Goal: Information Seeking & Learning: Learn about a topic

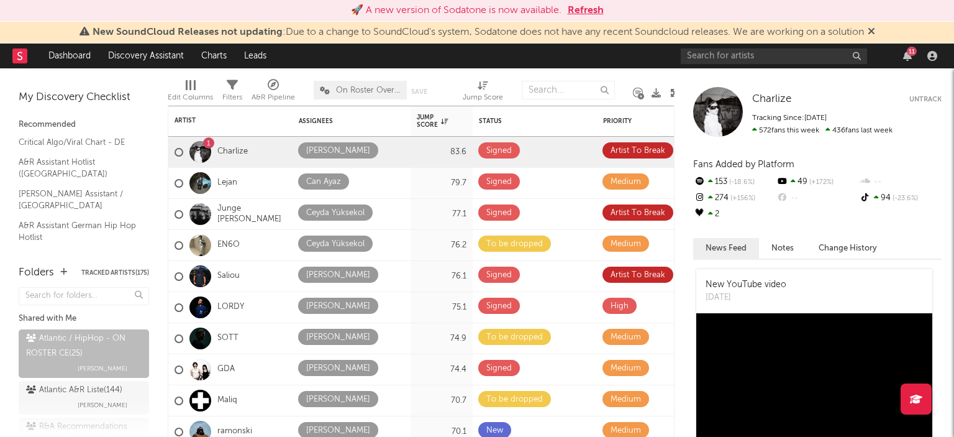
scroll to position [9, 0]
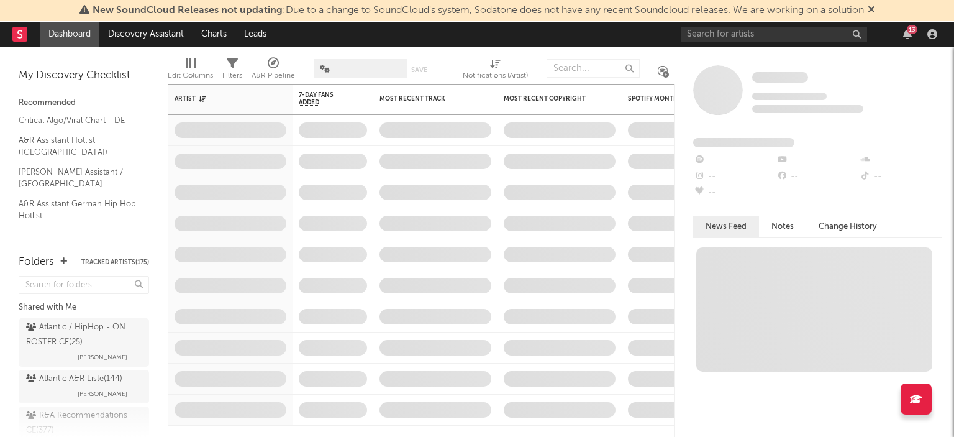
click at [42, 342] on div "Atlantic / HipHop - ON ROSTER CE ( 25 )" at bounding box center [82, 335] width 112 height 30
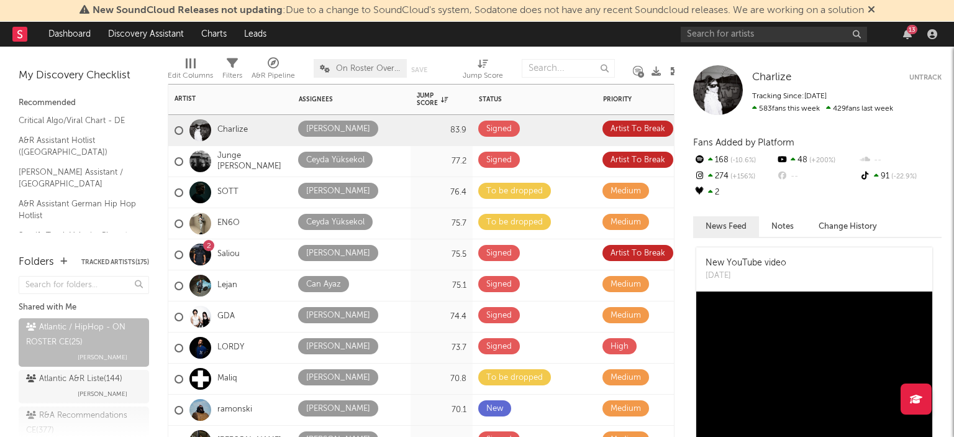
click at [326, 105] on div "Assignees" at bounding box center [352, 99] width 106 height 26
click at [329, 101] on div "Assignees" at bounding box center [342, 99] width 87 height 7
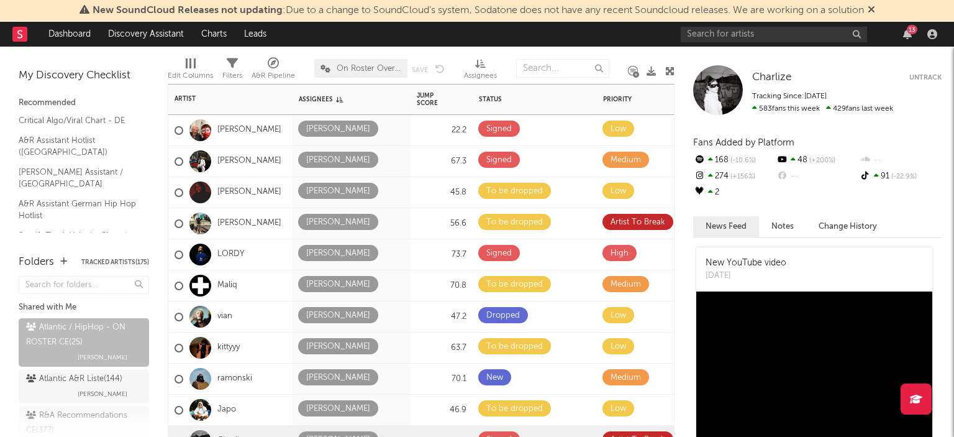
click at [329, 101] on div "Assignees" at bounding box center [342, 99] width 87 height 7
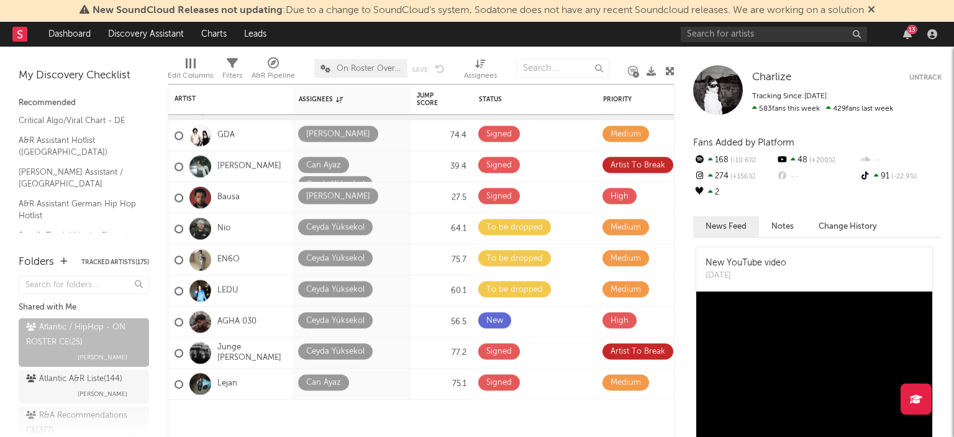
click at [875, 10] on icon at bounding box center [871, 9] width 7 height 10
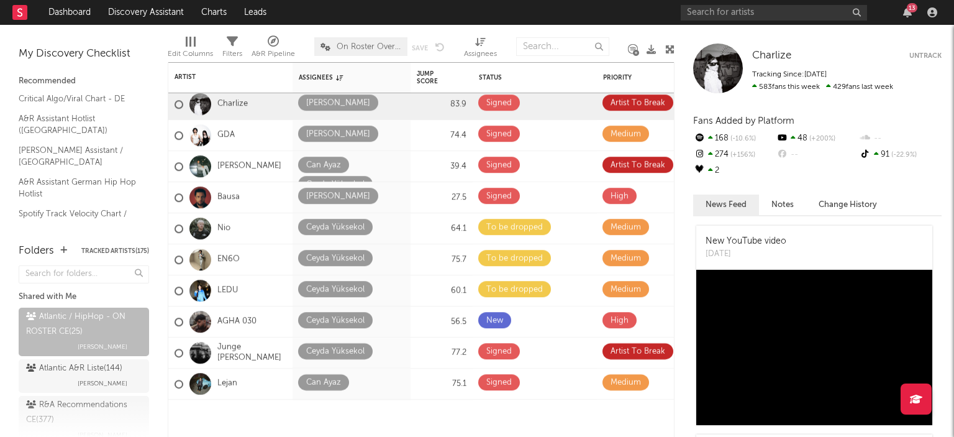
click at [910, 6] on div "13" at bounding box center [912, 7] width 11 height 9
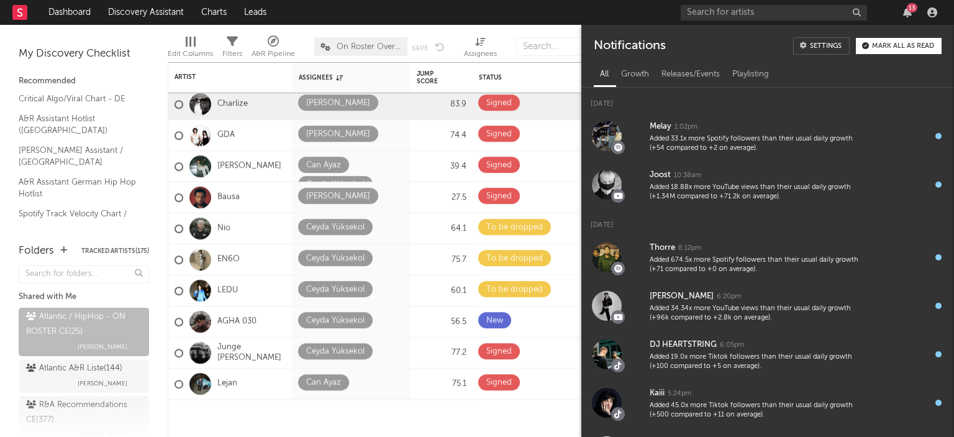
click at [880, 44] on div "Mark all as read" at bounding box center [903, 46] width 62 height 7
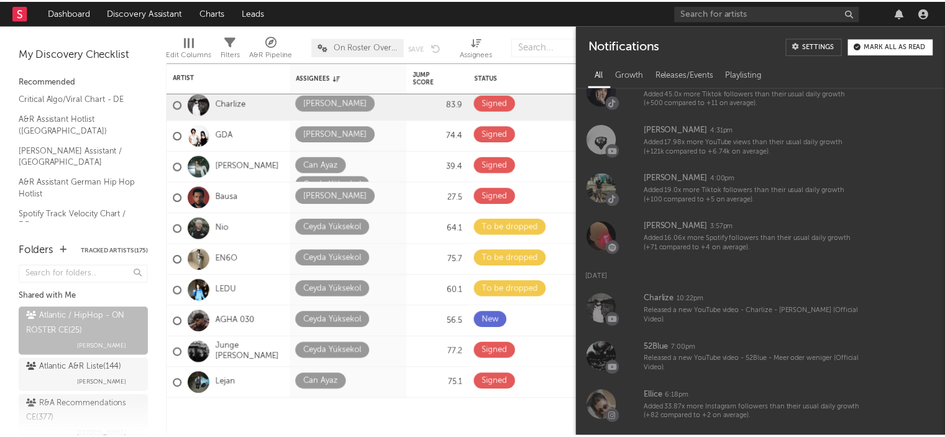
scroll to position [313, 0]
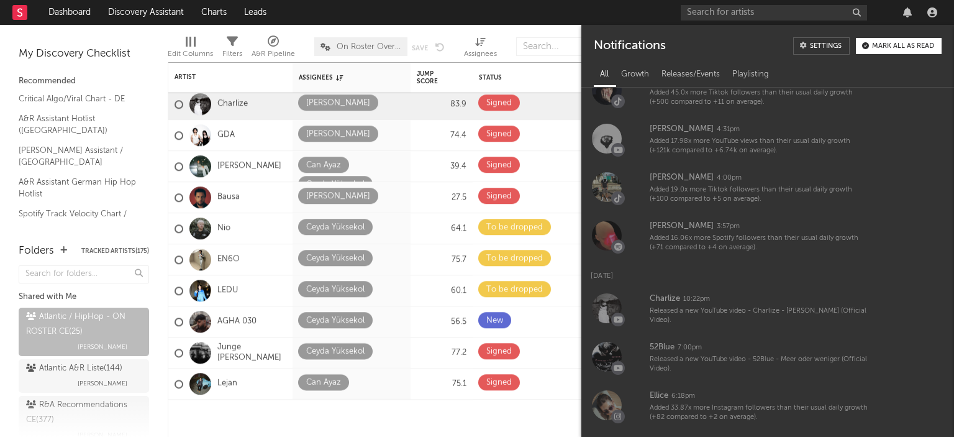
click at [735, 179] on div "[PERSON_NAME] 4:00pm" at bounding box center [759, 177] width 219 height 15
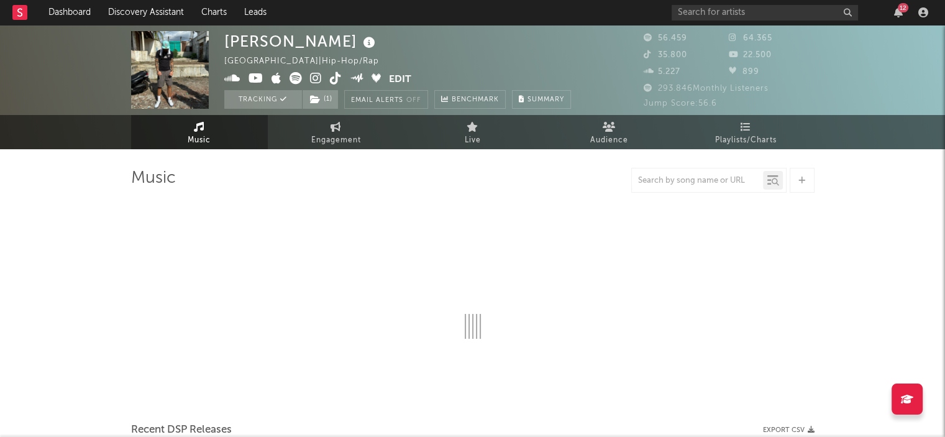
select select "6m"
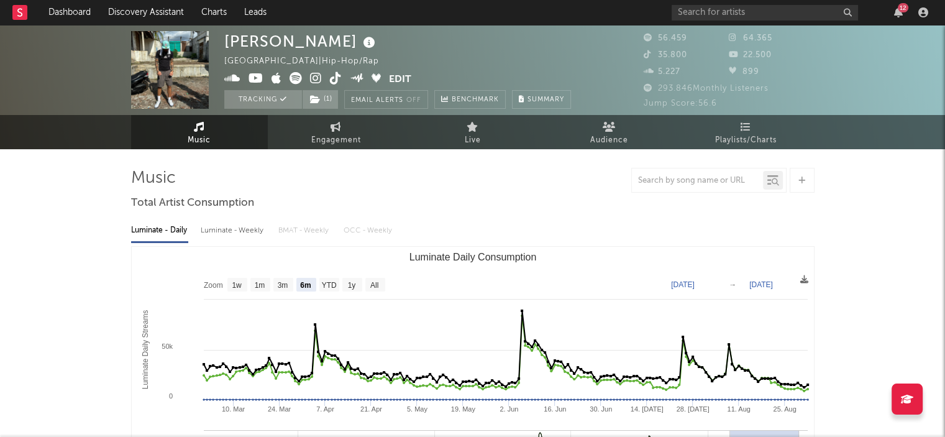
click at [327, 135] on span "Engagement" at bounding box center [336, 140] width 50 height 15
select select "1w"
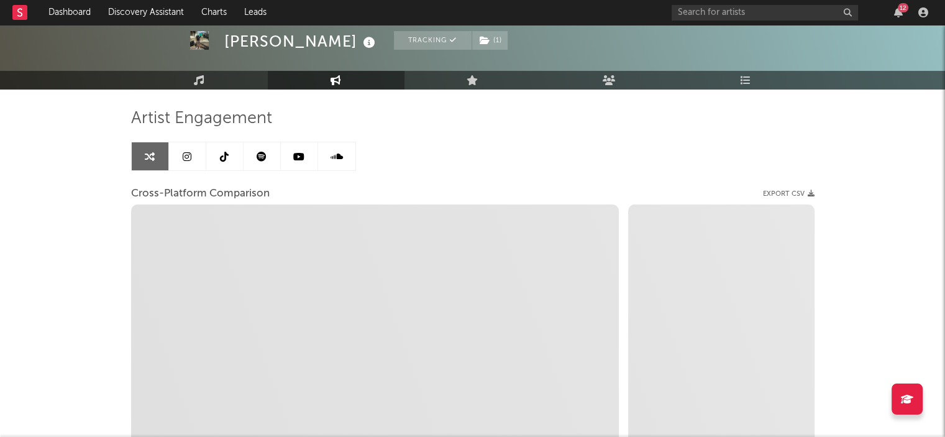
scroll to position [61, 0]
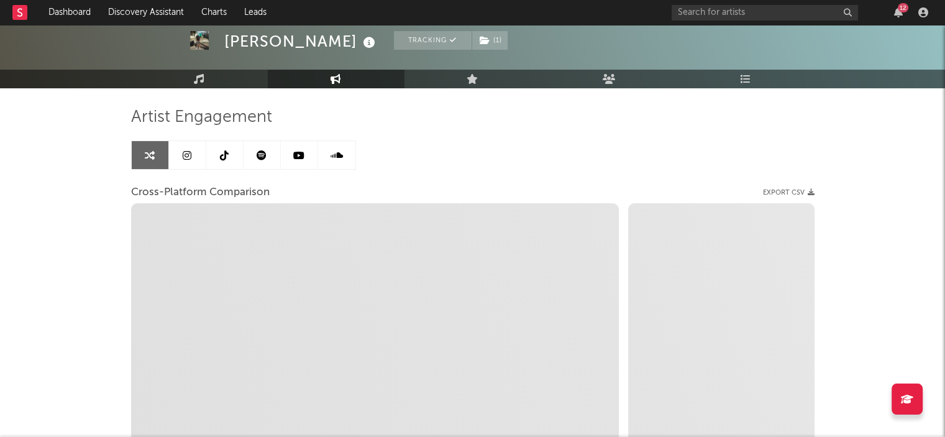
click at [229, 150] on link at bounding box center [224, 155] width 37 height 28
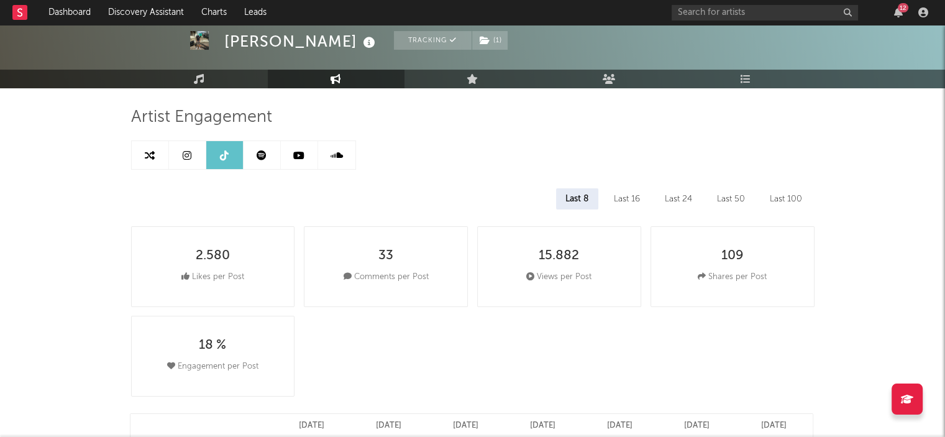
select select "6m"
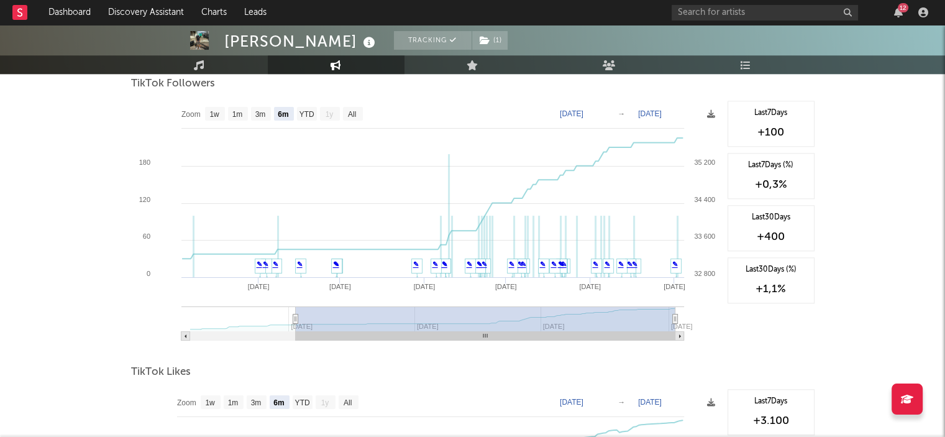
scroll to position [1205, 0]
